Goal: Find specific page/section: Find specific page/section

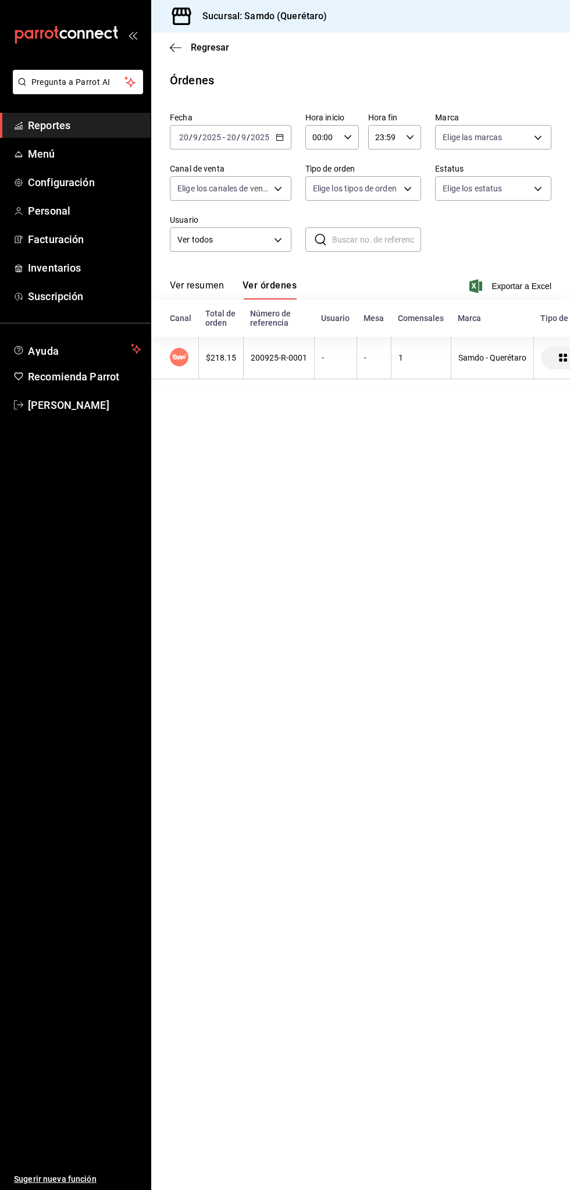
click at [194, 282] on button "Ver resumen" at bounding box center [197, 290] width 54 height 20
